Goal: Answer question/provide support: Share knowledge or assist other users

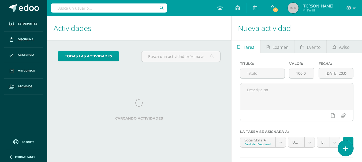
click at [344, 146] on link at bounding box center [344, 149] width 15 height 16
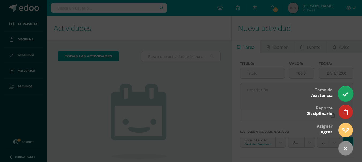
click at [345, 96] on icon at bounding box center [345, 95] width 6 height 6
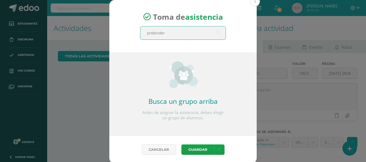
type input "prekinder b"
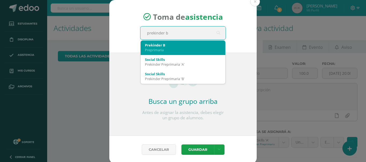
click at [153, 45] on div "Prekinder B" at bounding box center [183, 45] width 76 height 5
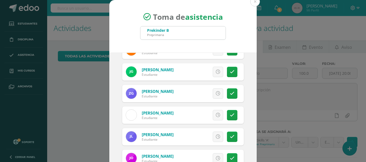
scroll to position [81, 0]
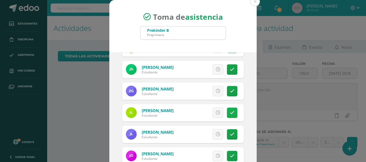
click at [230, 115] on icon at bounding box center [232, 113] width 5 height 5
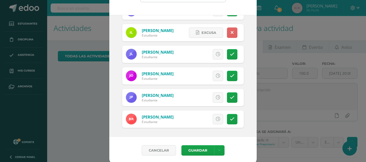
scroll to position [40, 0]
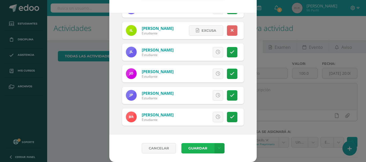
click at [205, 149] on button "Guardar" at bounding box center [197, 148] width 33 height 10
